Goal: Communication & Community: Share content

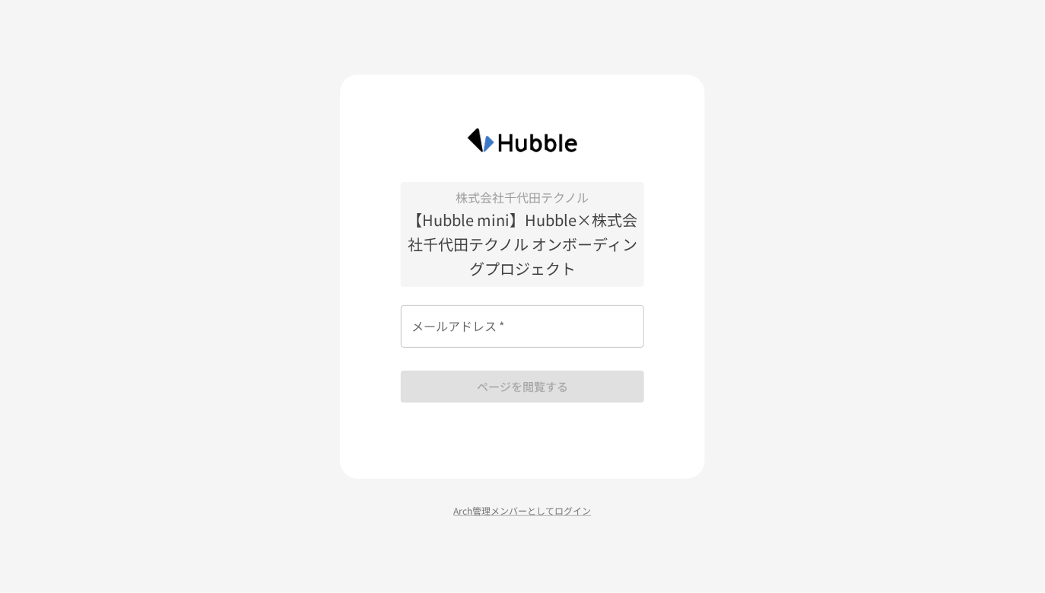
click at [555, 335] on input "メールアドレス   *" at bounding box center [522, 326] width 243 height 43
paste input "**********"
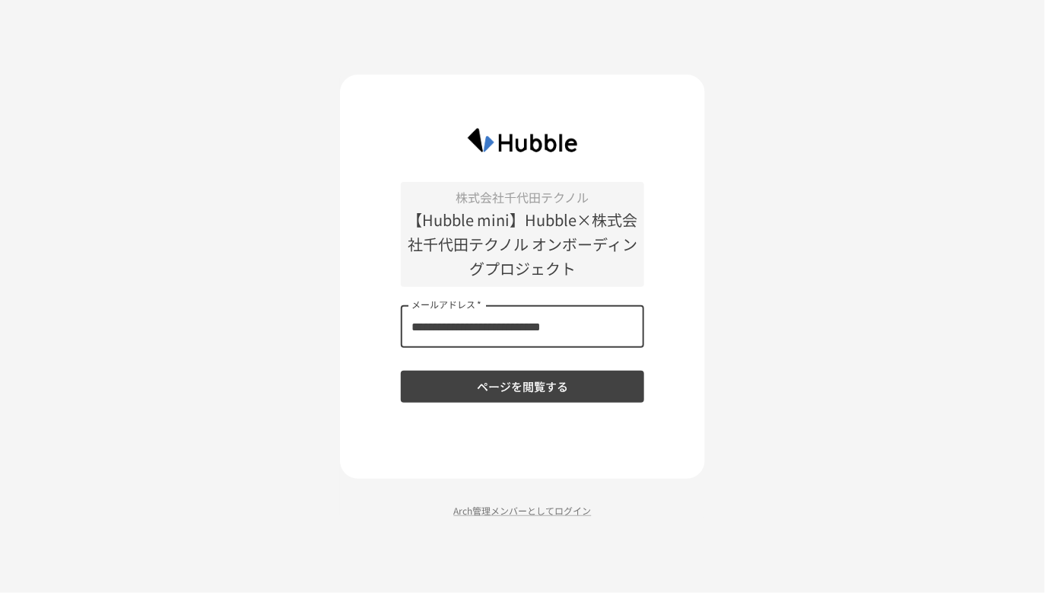
type input "**********"
click at [549, 388] on button "ページを閲覧する" at bounding box center [522, 386] width 243 height 32
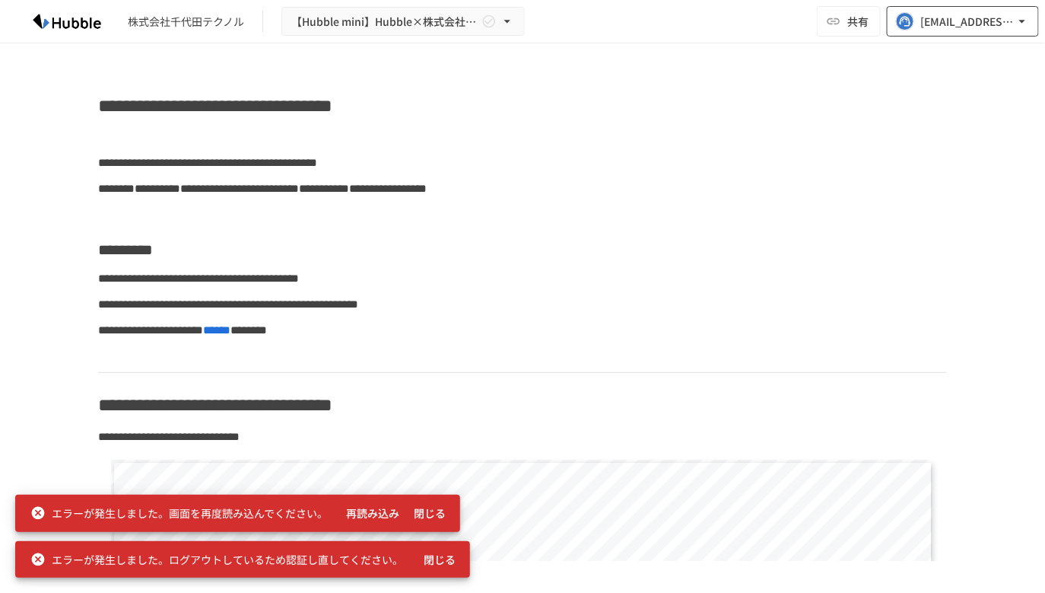
click at [1009, 21] on div "[EMAIL_ADDRESS][DOMAIN_NAME]" at bounding box center [967, 21] width 94 height 19
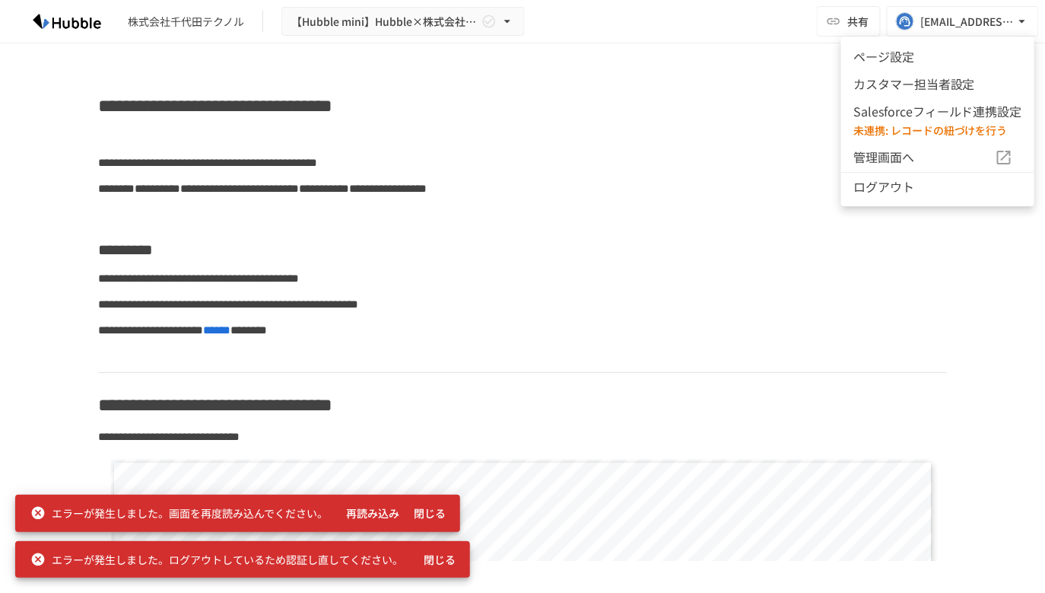
click at [911, 187] on li "ログアウト" at bounding box center [937, 186] width 193 height 28
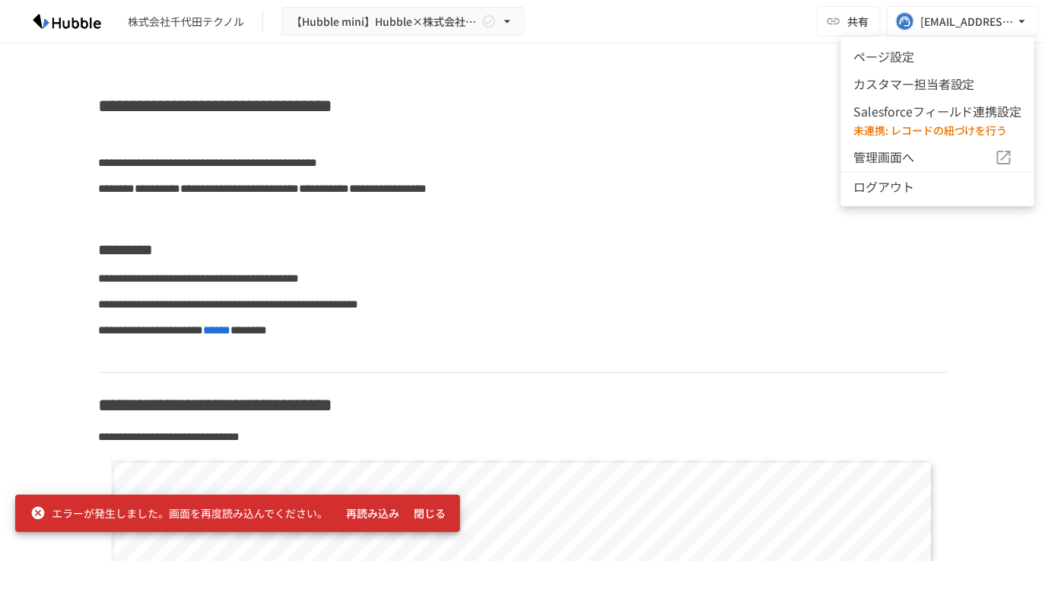
click at [396, 103] on div at bounding box center [522, 296] width 1045 height 593
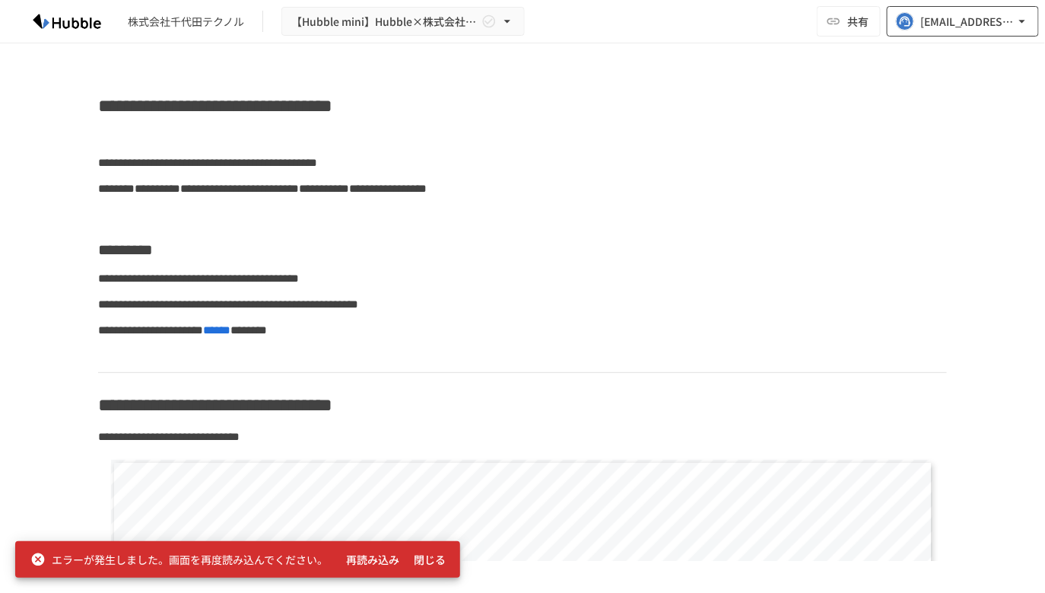
click at [966, 16] on div "[EMAIL_ADDRESS][DOMAIN_NAME]" at bounding box center [967, 21] width 94 height 19
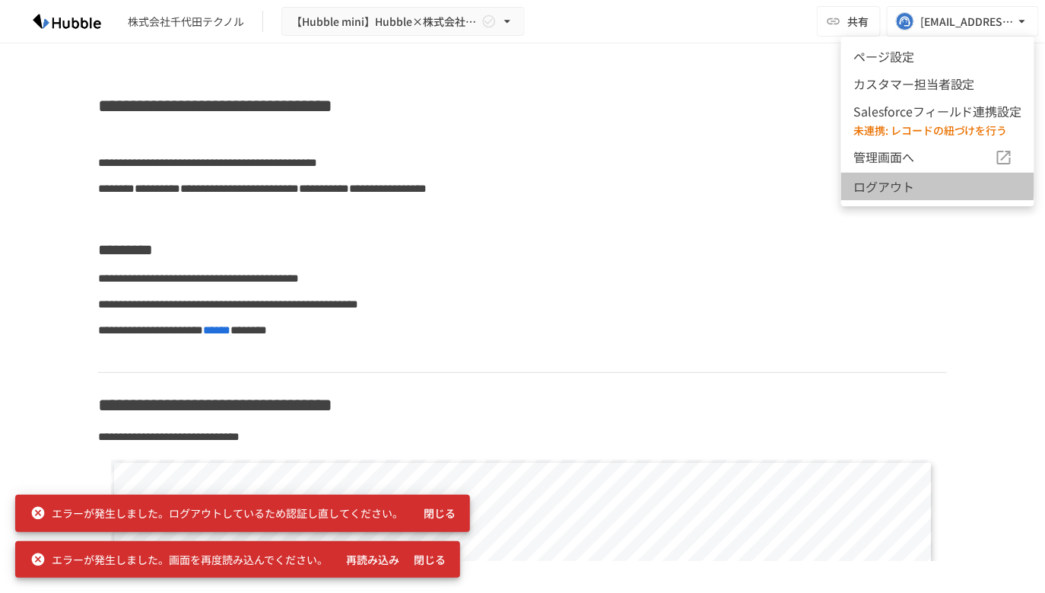
click at [908, 181] on li "ログアウト" at bounding box center [937, 186] width 193 height 28
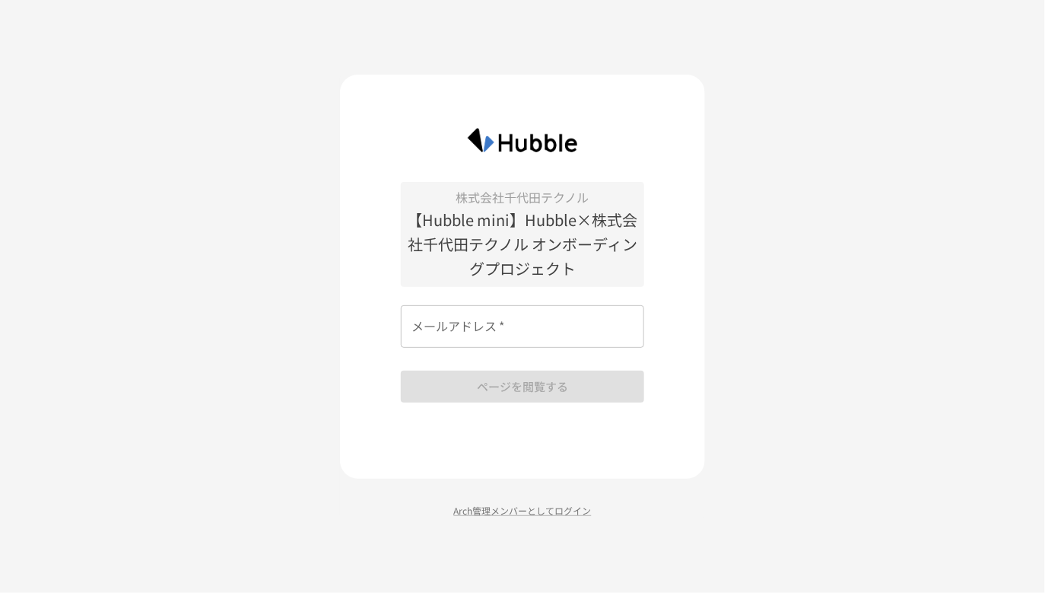
click at [478, 333] on input "メールアドレス   *" at bounding box center [522, 326] width 243 height 43
type input "**********"
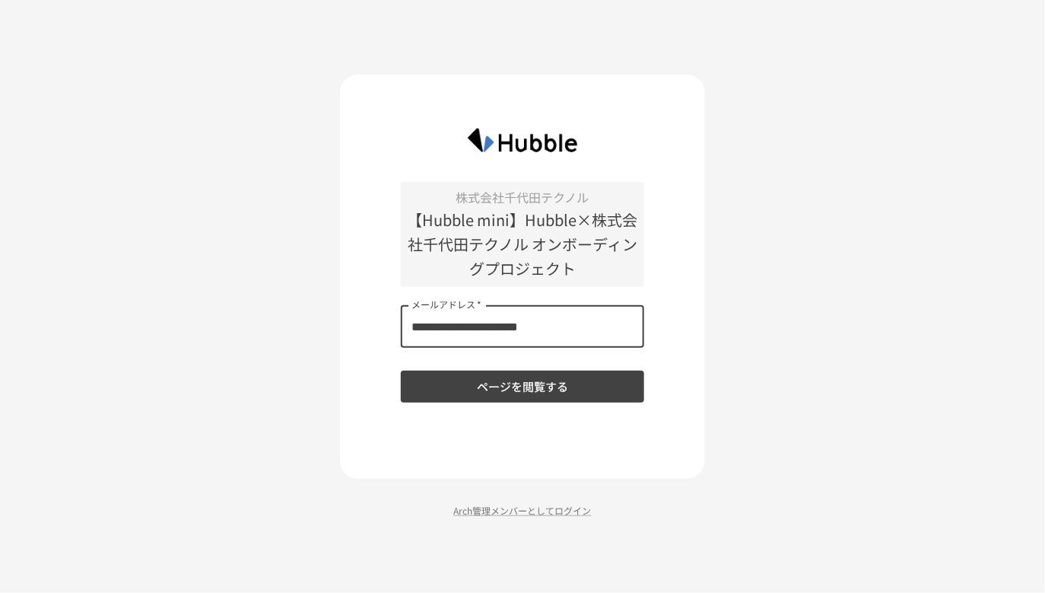
click at [542, 384] on button "ページを閲覧する" at bounding box center [522, 386] width 243 height 32
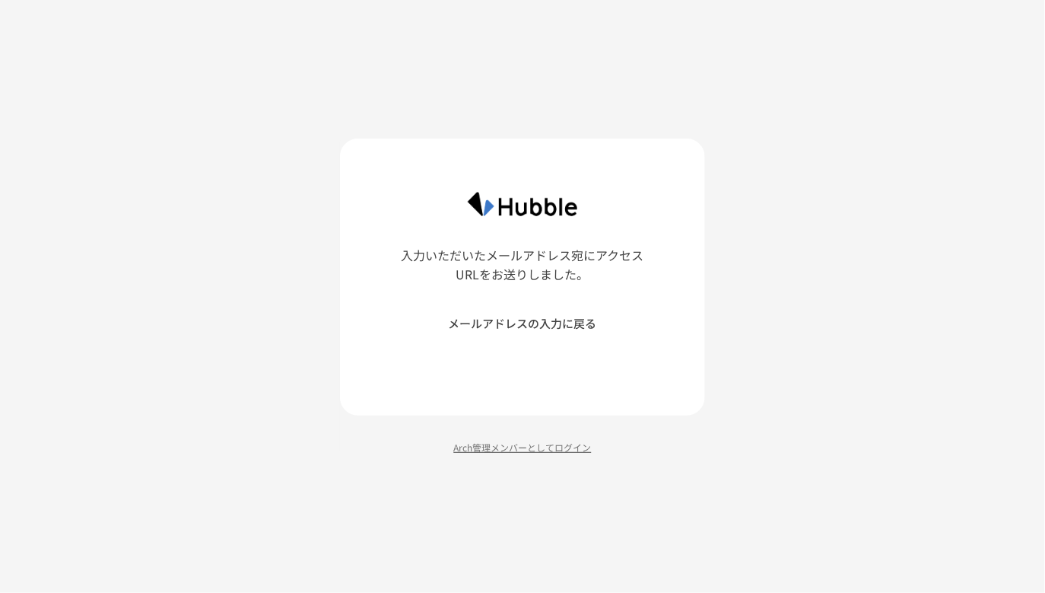
click at [530, 447] on p "Arch管理メンバーとしてログイン" at bounding box center [522, 447] width 365 height 14
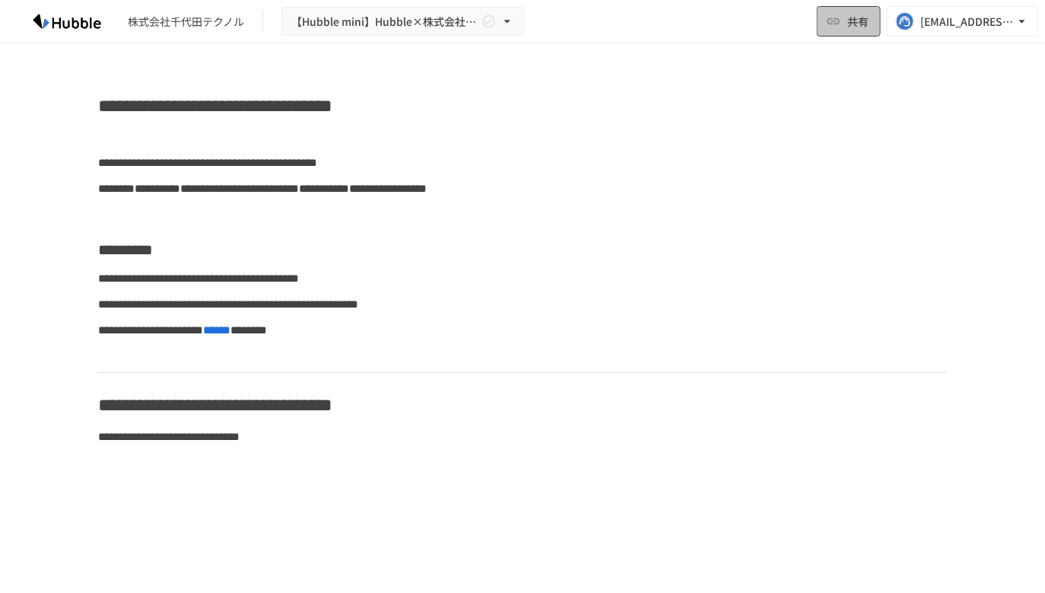
click at [856, 14] on span "共有" at bounding box center [857, 21] width 21 height 17
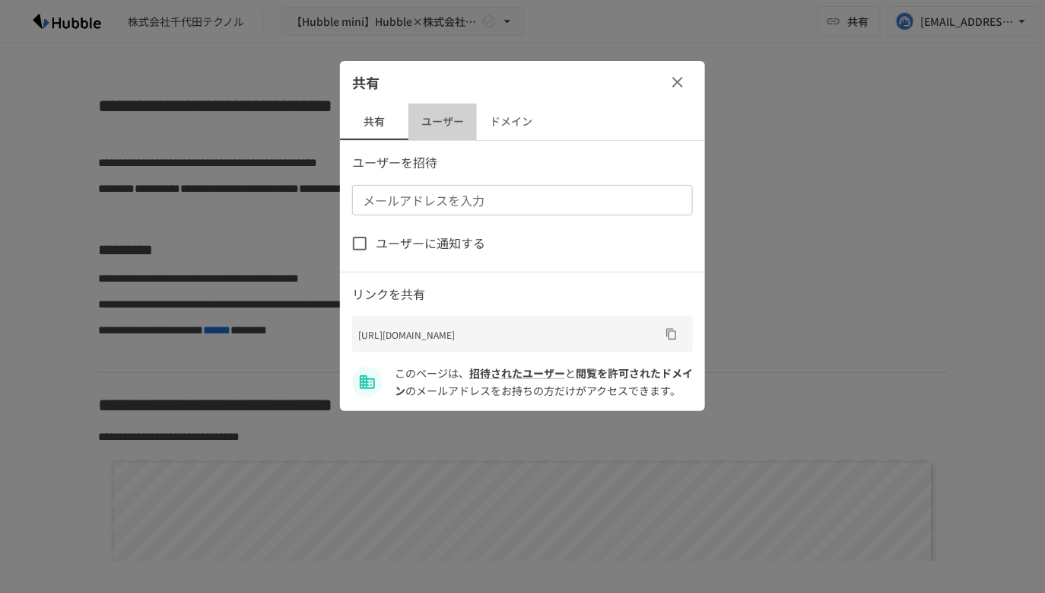
click at [450, 123] on button "ユーザー" at bounding box center [442, 121] width 68 height 37
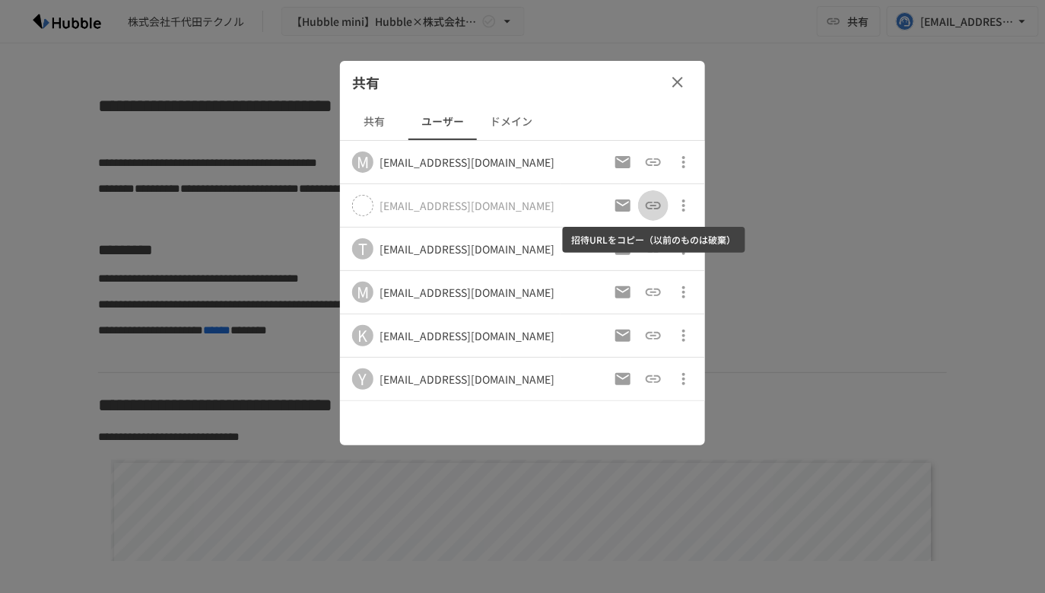
click at [653, 206] on icon "招待URLをコピー（以前のものは破棄）" at bounding box center [653, 205] width 18 height 18
